Goal: Information Seeking & Learning: Learn about a topic

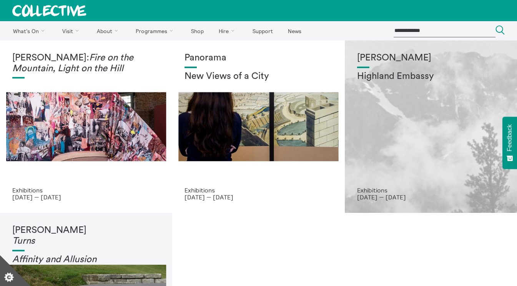
click at [384, 118] on div "Shen Xin Highland Embassy" at bounding box center [431, 120] width 148 height 134
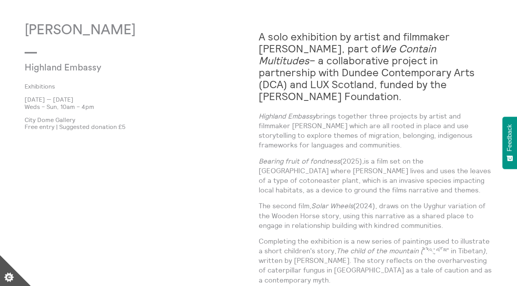
scroll to position [449, 0]
